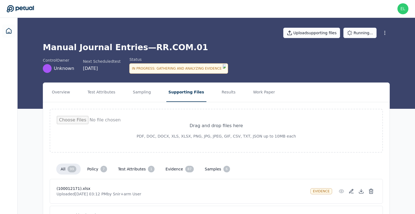
scroll to position [2650, 0]
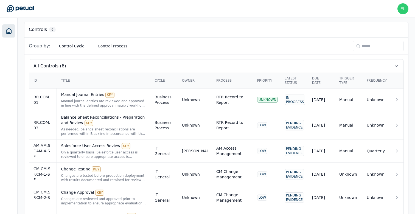
scroll to position [179, 0]
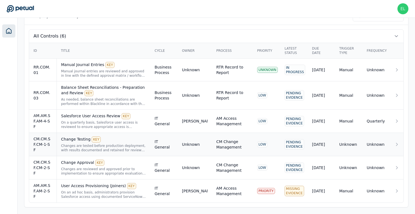
click at [124, 142] on div "Change Testing KEY" at bounding box center [103, 140] width 85 height 6
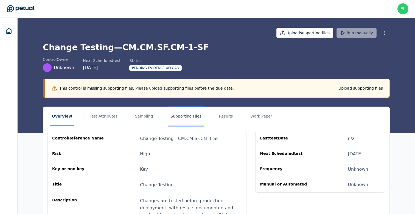
click at [177, 119] on button "Supporting Files" at bounding box center [185, 116] width 35 height 19
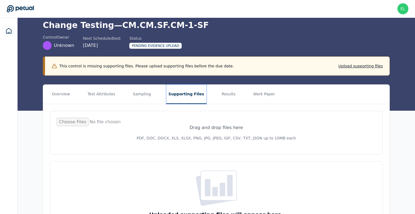
scroll to position [62, 0]
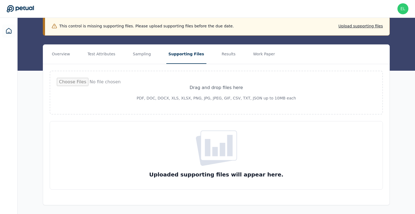
click at [208, 88] on input "file" at bounding box center [216, 93] width 319 height 30
type input "**********"
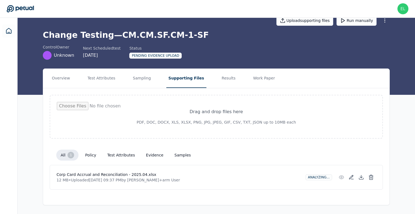
scroll to position [12, 0]
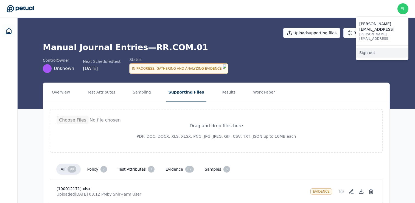
click at [376, 48] on link "Sign out" at bounding box center [382, 53] width 52 height 10
